Goal: Task Accomplishment & Management: Use online tool/utility

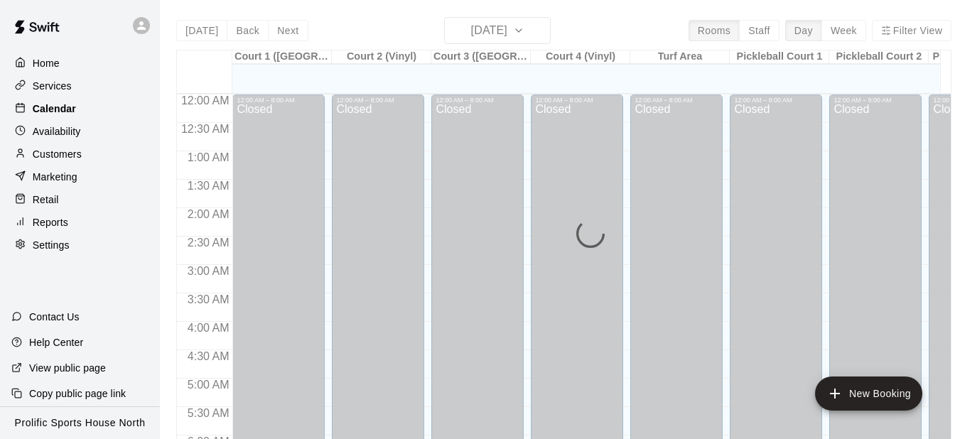
scroll to position [818, 0]
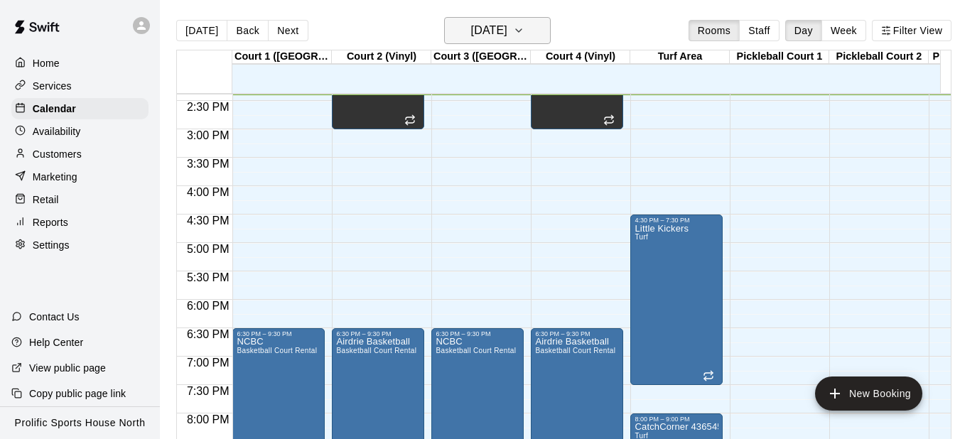
click at [471, 33] on h6 "[DATE]" at bounding box center [489, 31] width 36 height 20
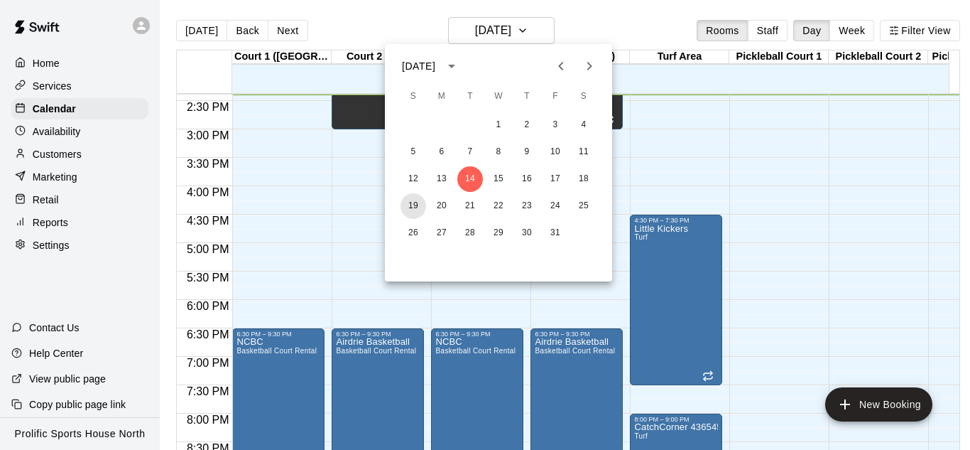
drag, startPoint x: 408, startPoint y: 205, endPoint x: 222, endPoint y: 119, distance: 205.7
click at [408, 205] on button "19" at bounding box center [414, 206] width 26 height 26
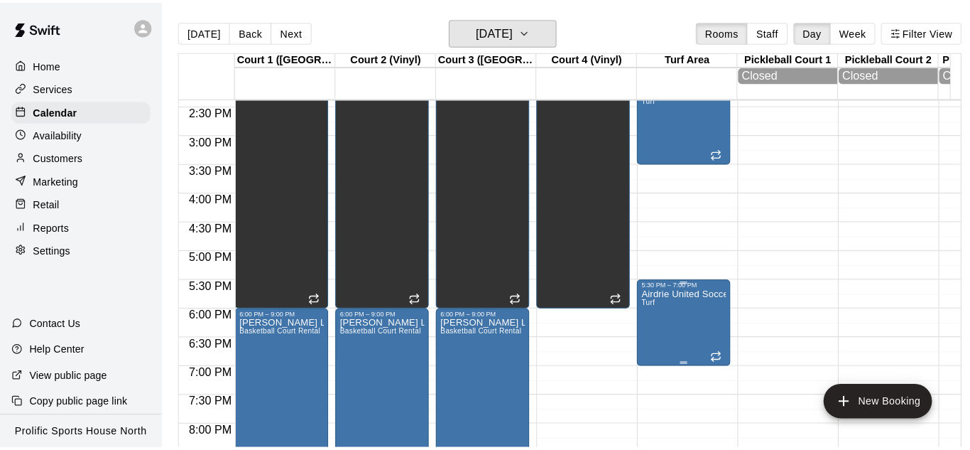
scroll to position [889, 0]
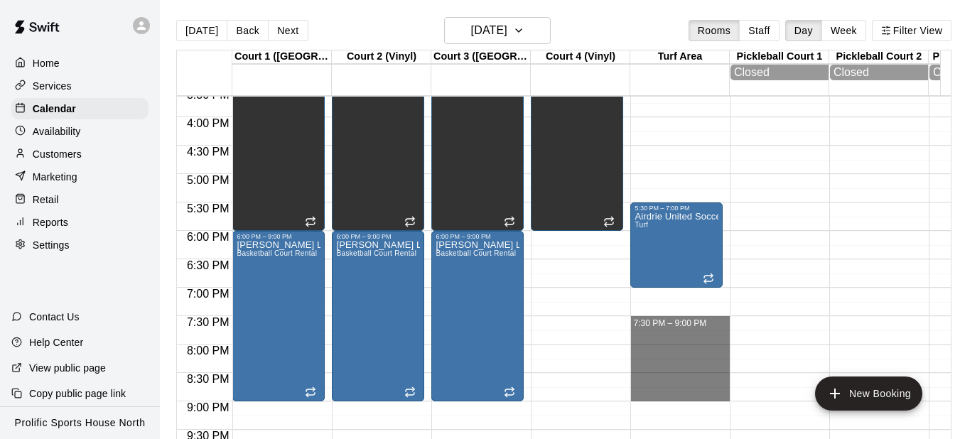
drag, startPoint x: 675, startPoint y: 322, endPoint x: 677, endPoint y: 400, distance: 78.2
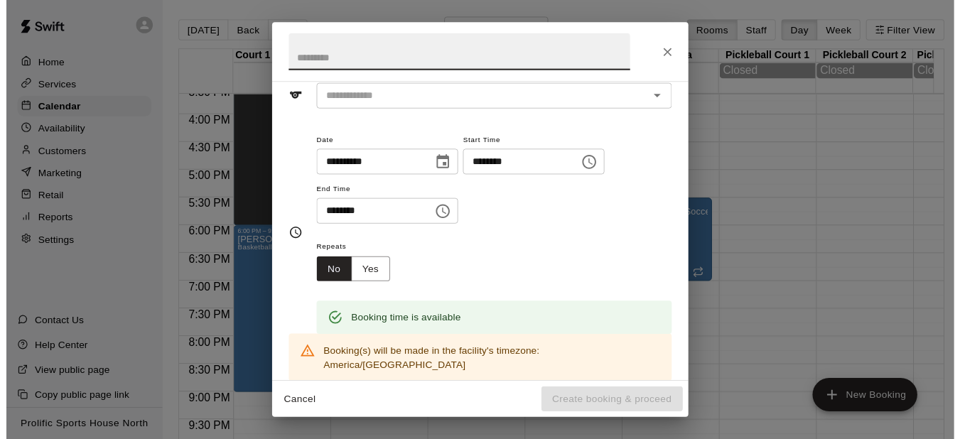
scroll to position [0, 0]
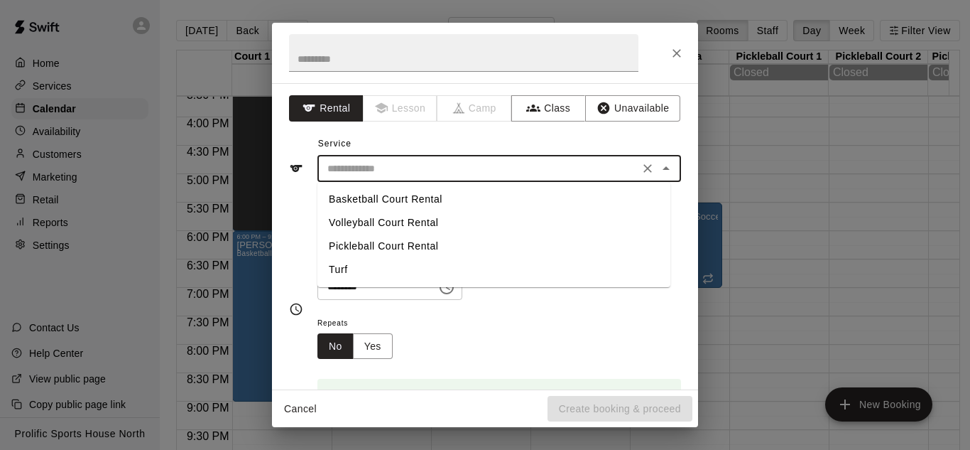
click at [380, 173] on input "text" at bounding box center [478, 169] width 313 height 18
click at [374, 271] on li "Turf" at bounding box center [494, 269] width 353 height 23
type input "****"
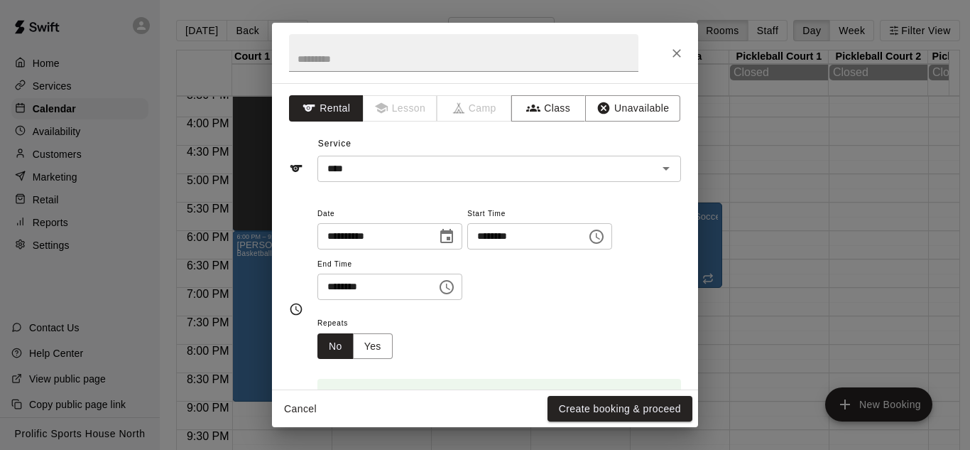
click at [384, 29] on h2 at bounding box center [464, 53] width 384 height 60
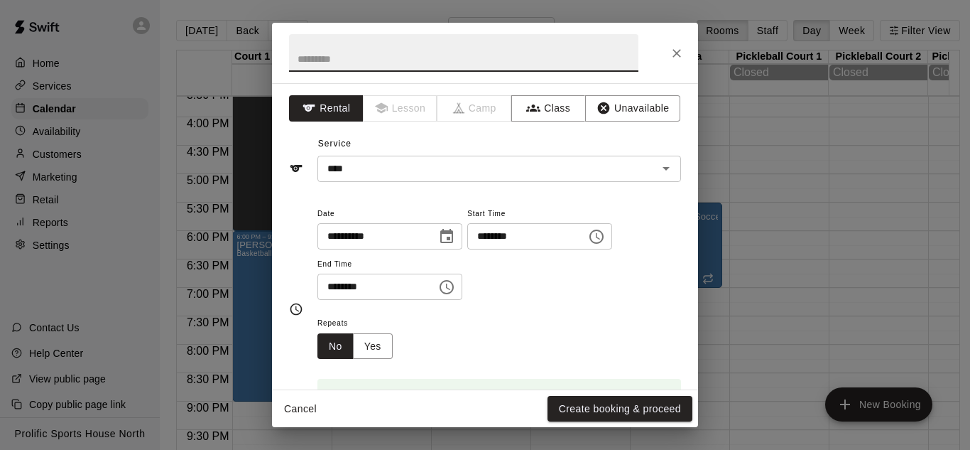
click at [379, 50] on input "text" at bounding box center [464, 53] width 350 height 38
paste input "**********"
type input "**********"
click at [639, 404] on button "Create booking & proceed" at bounding box center [620, 409] width 145 height 26
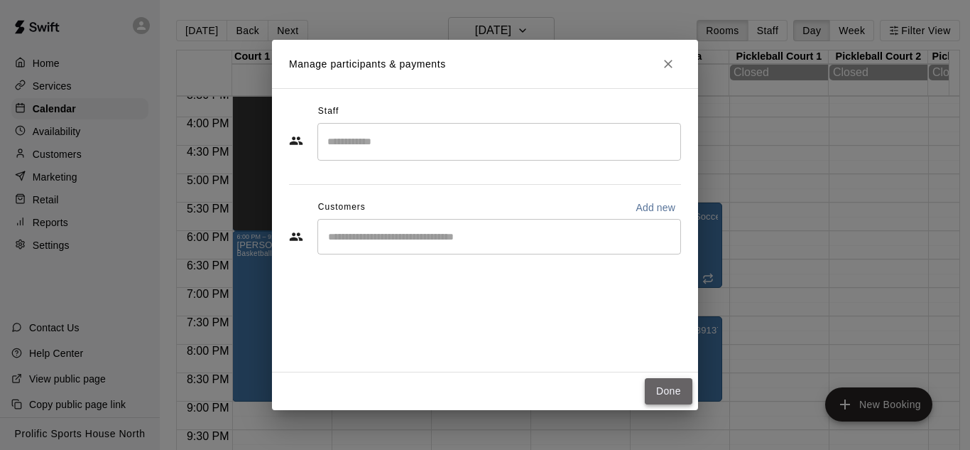
click at [667, 386] on button "Done" at bounding box center [669, 391] width 48 height 26
